Goal: Information Seeking & Learning: Understand process/instructions

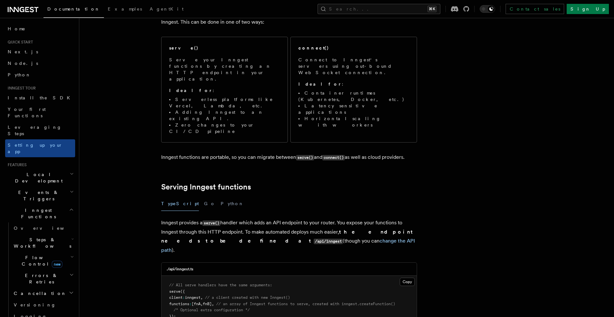
scroll to position [77, 0]
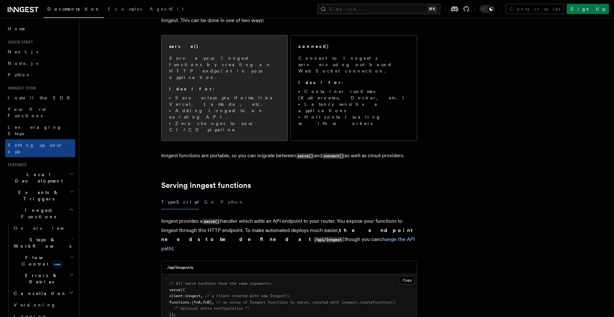
click at [239, 95] on li "Serverless platforms like Vercel, Lambda, etc." at bounding box center [224, 101] width 111 height 13
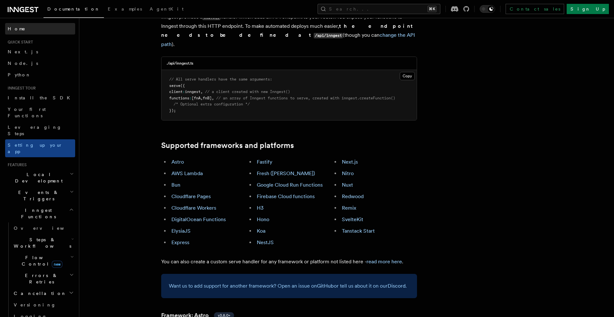
scroll to position [282, 0]
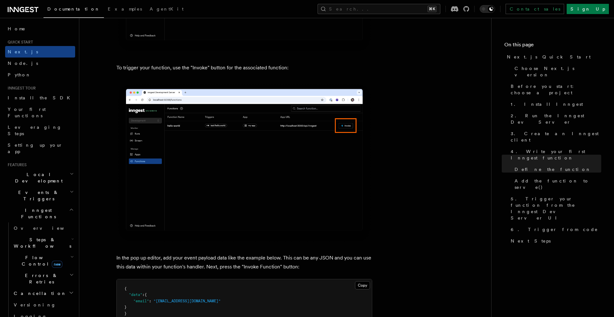
scroll to position [1691, 0]
